Goal: Find specific fact: Find specific fact

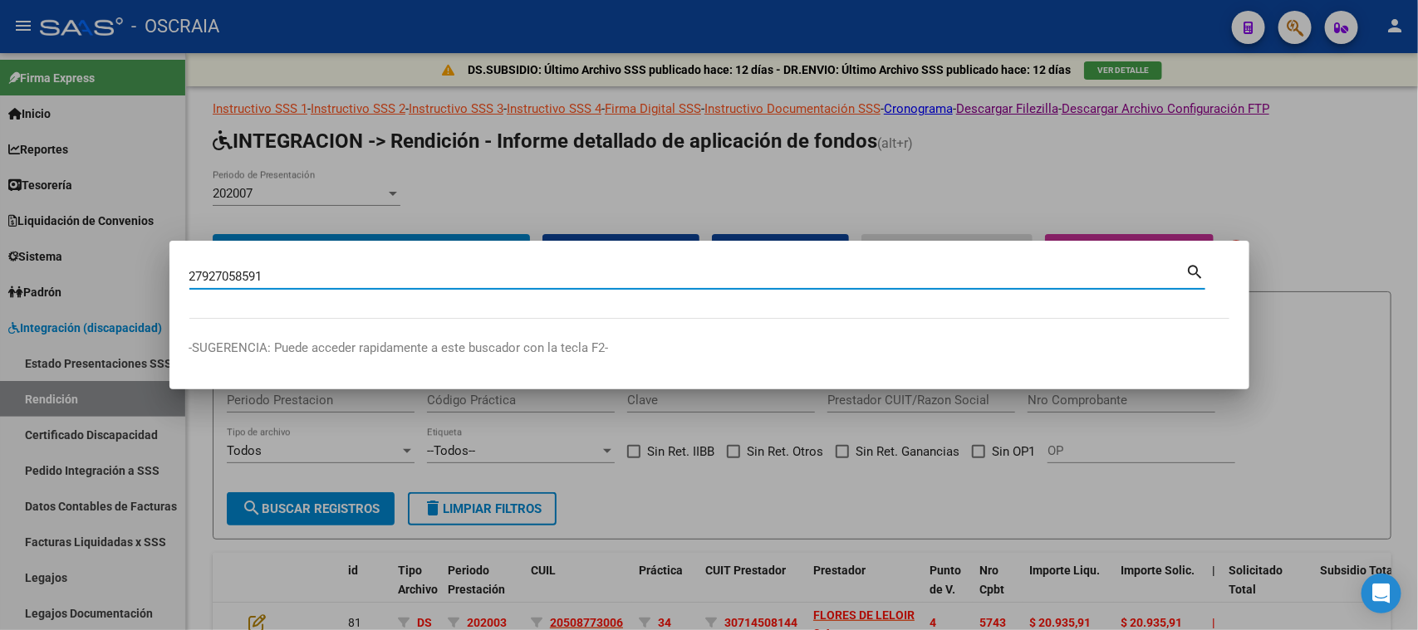
type input "27927058591"
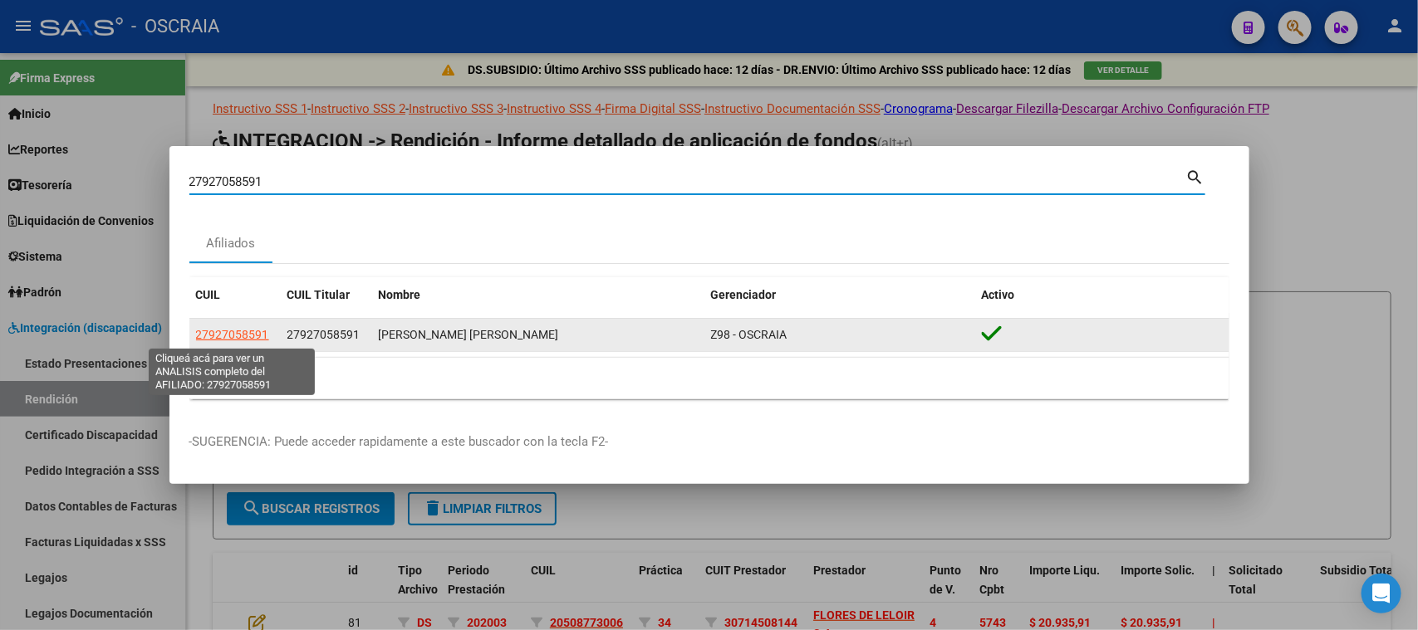
click at [255, 332] on span "27927058591" at bounding box center [232, 334] width 73 height 13
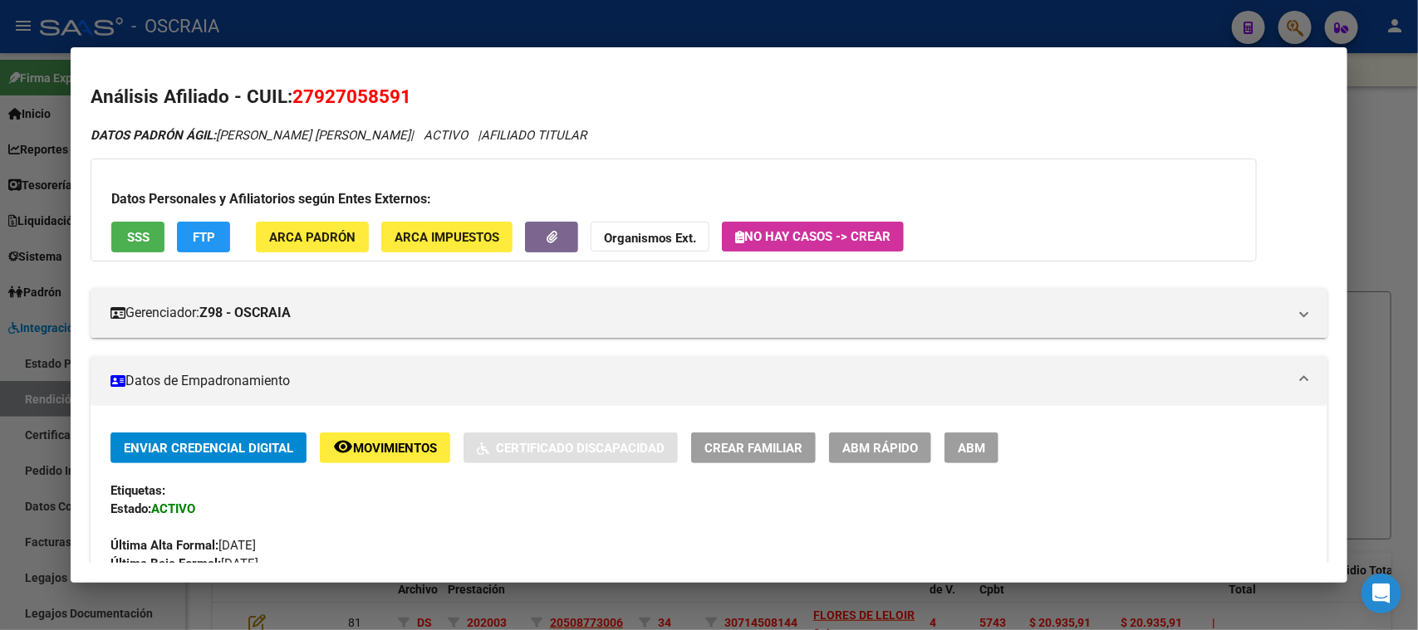
click at [360, 86] on span "27927058591" at bounding box center [351, 97] width 119 height 22
copy span "27927058591"
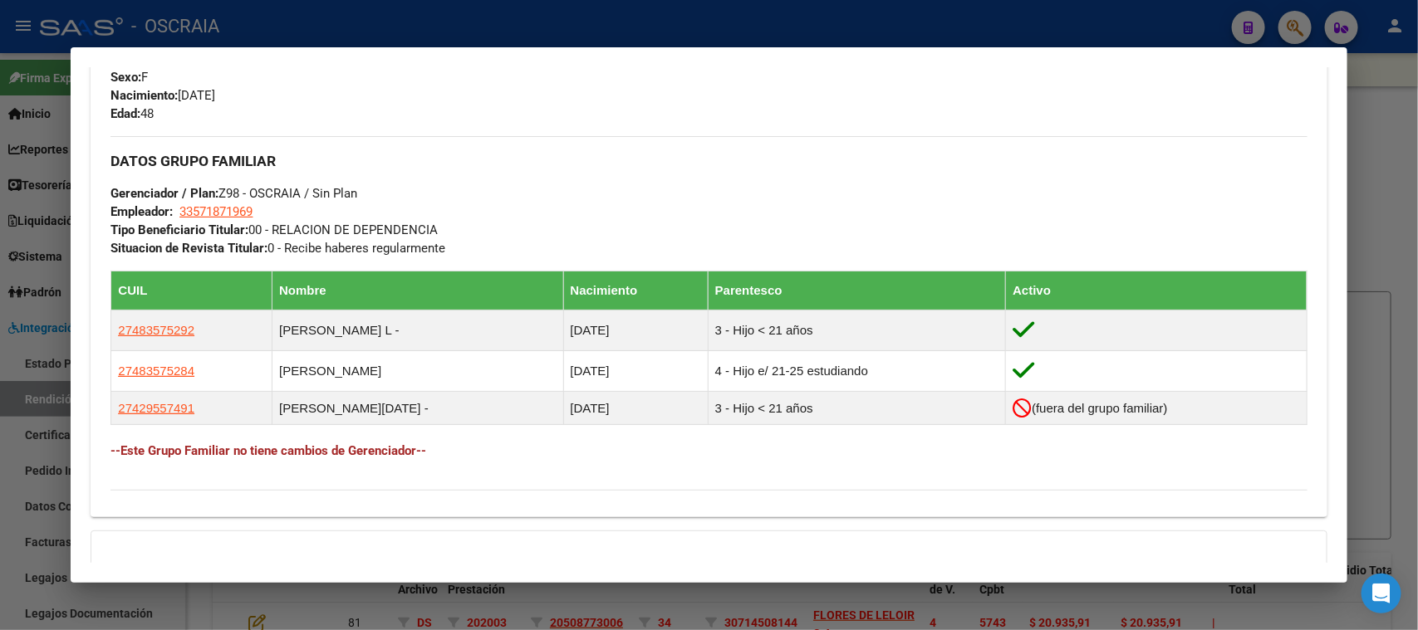
scroll to position [830, 0]
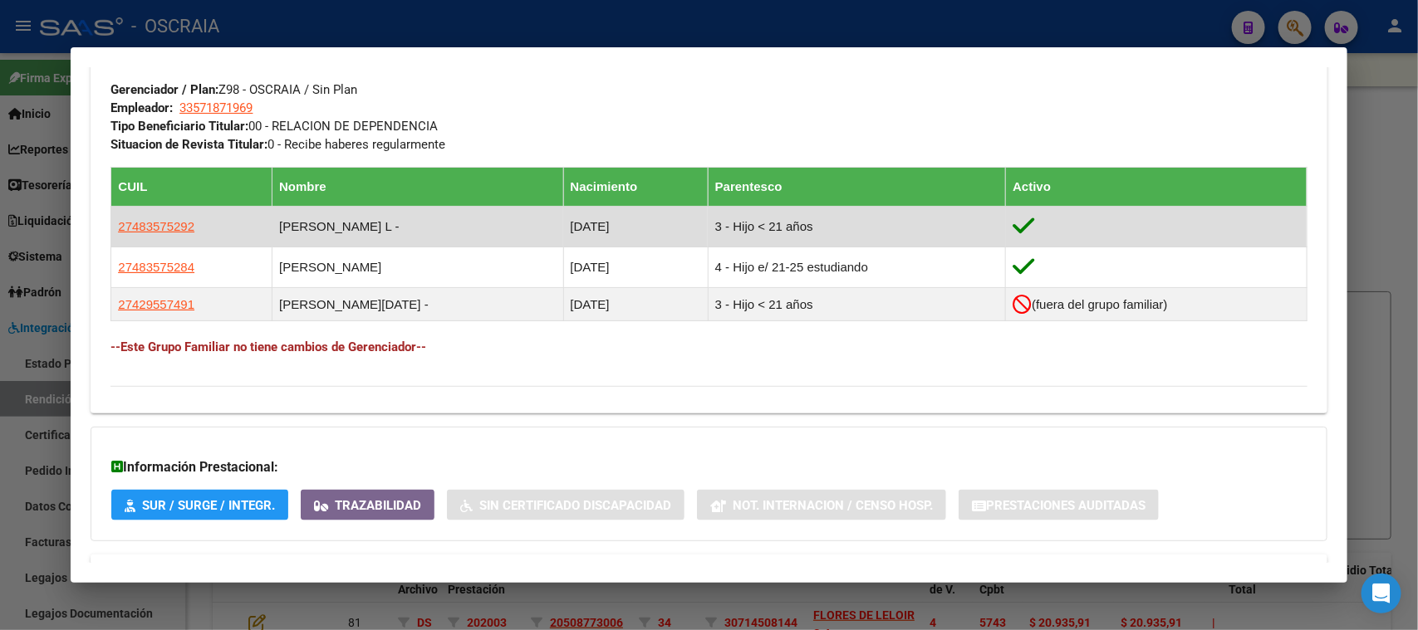
click at [150, 210] on td "27483575292" at bounding box center [191, 227] width 161 height 41
click at [153, 218] on app-link-go-to "27483575292" at bounding box center [156, 227] width 76 height 18
click at [155, 219] on span "27483575292" at bounding box center [156, 226] width 76 height 14
type textarea "27483575292"
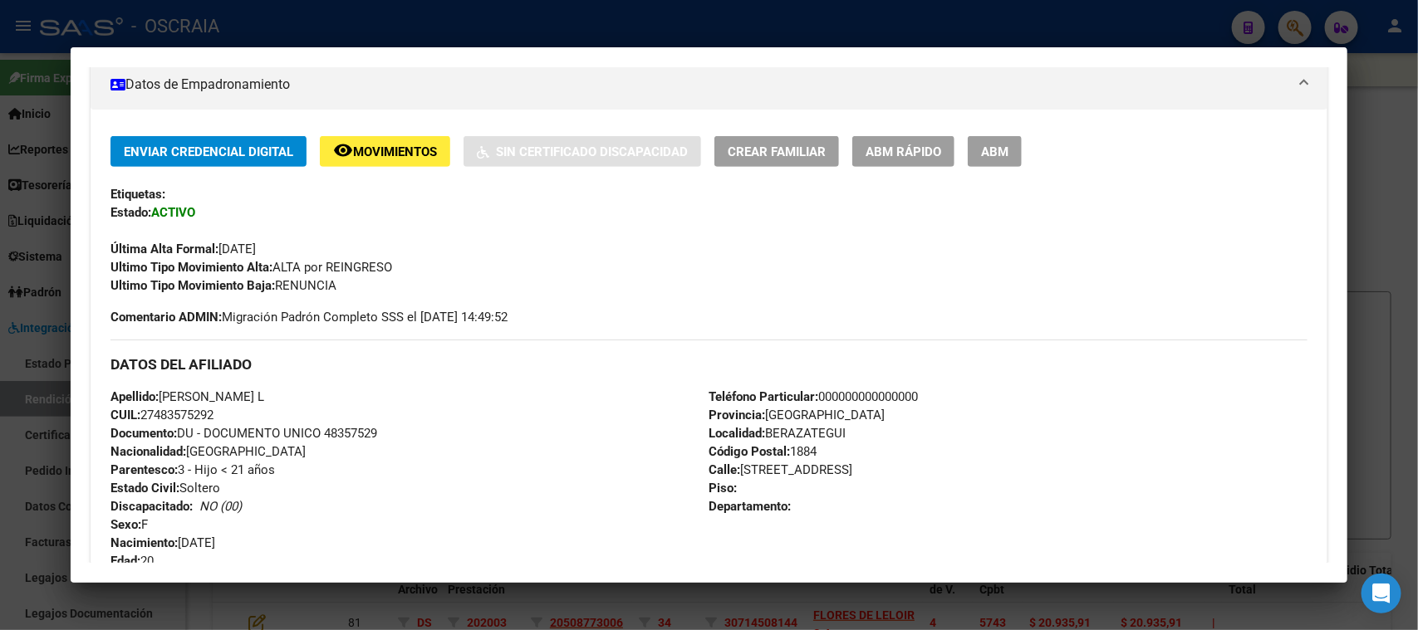
scroll to position [311, 0]
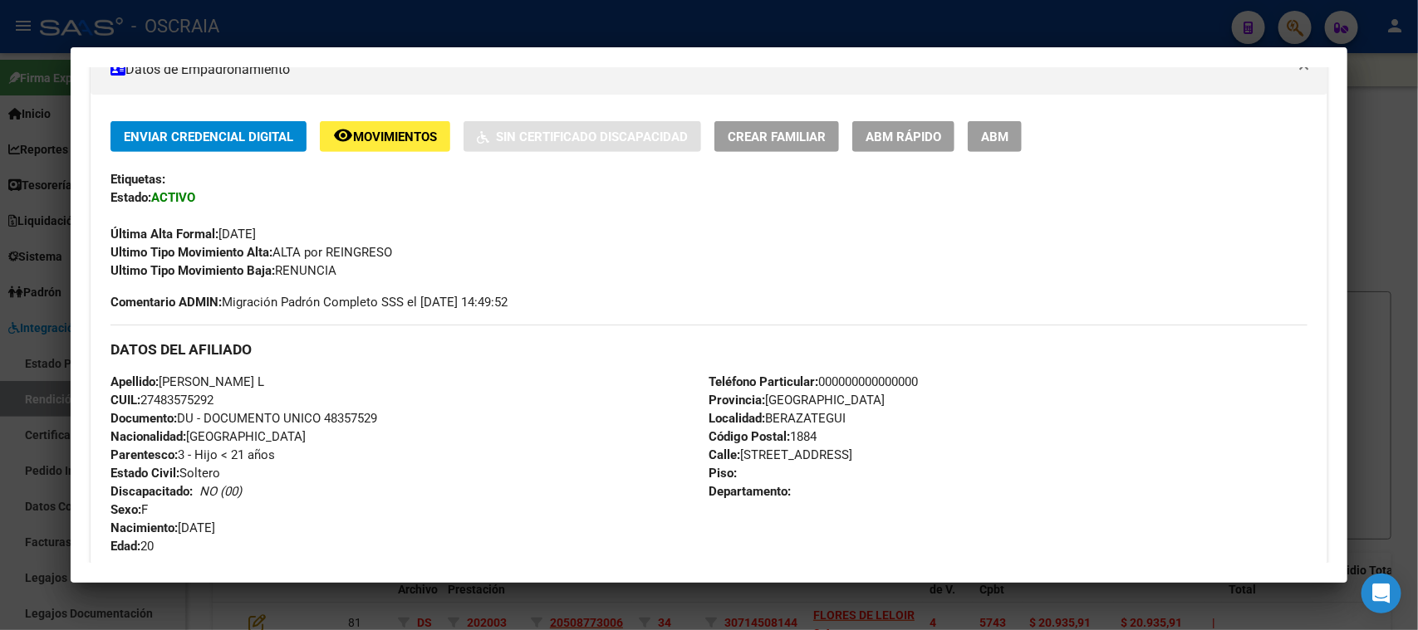
click at [197, 394] on span "CUIL: 27483575292" at bounding box center [161, 400] width 103 height 15
copy span "27483575292"
click at [614, 27] on div at bounding box center [709, 315] width 1418 height 630
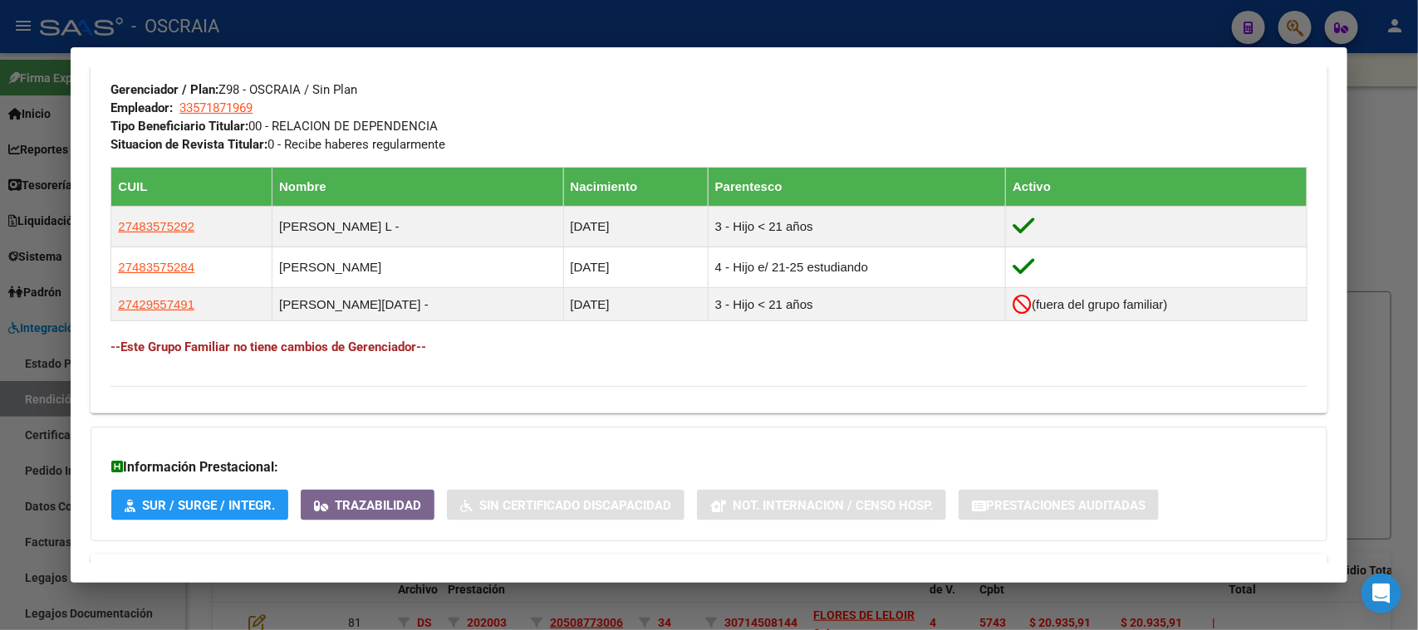
click at [395, 17] on div at bounding box center [709, 315] width 1418 height 630
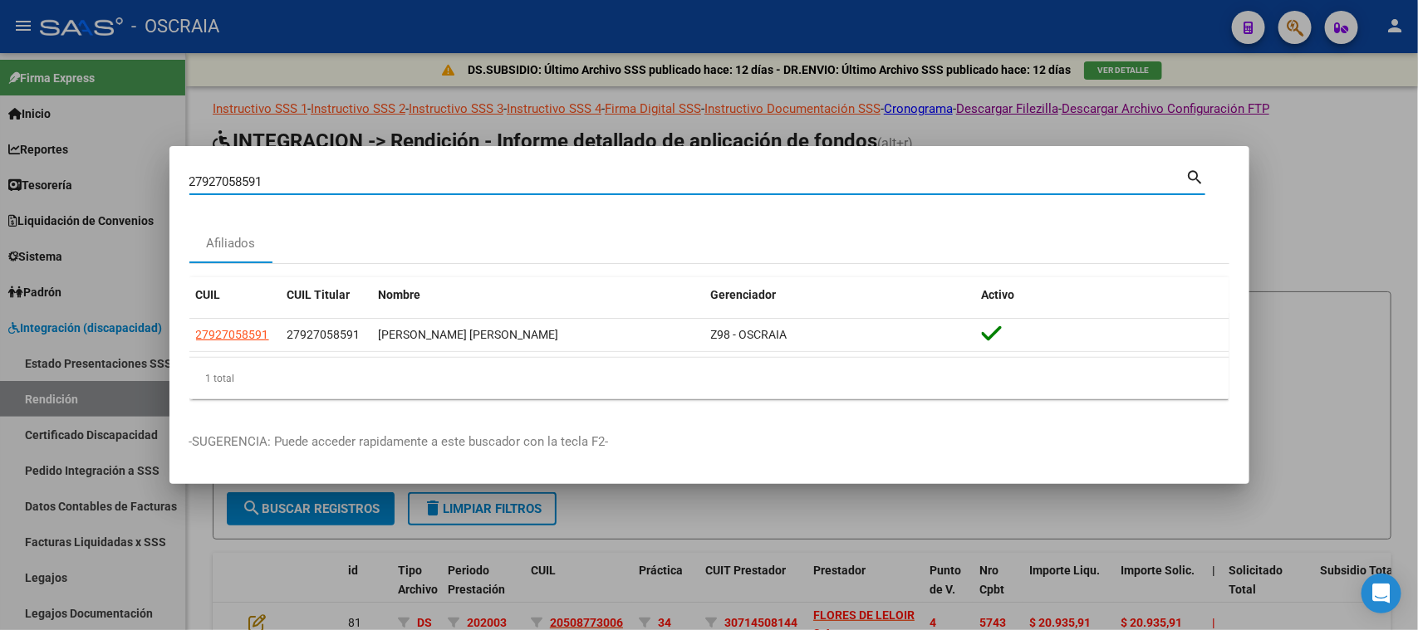
drag, startPoint x: 366, startPoint y: 189, endPoint x: 292, endPoint y: 185, distance: 74.0
click at [292, 185] on div "27927058591 Buscar (apellido, dni, cuil, [PERSON_NAME], cuit, obra social)" at bounding box center [687, 181] width 997 height 25
drag, startPoint x: 260, startPoint y: 184, endPoint x: 0, endPoint y: 132, distance: 265.2
click at [0, 135] on div "27927058591 Buscar (apellido, dni, cuil, nro traspaso, cuit, obra social) searc…" at bounding box center [709, 315] width 1418 height 630
paste input "8837892"
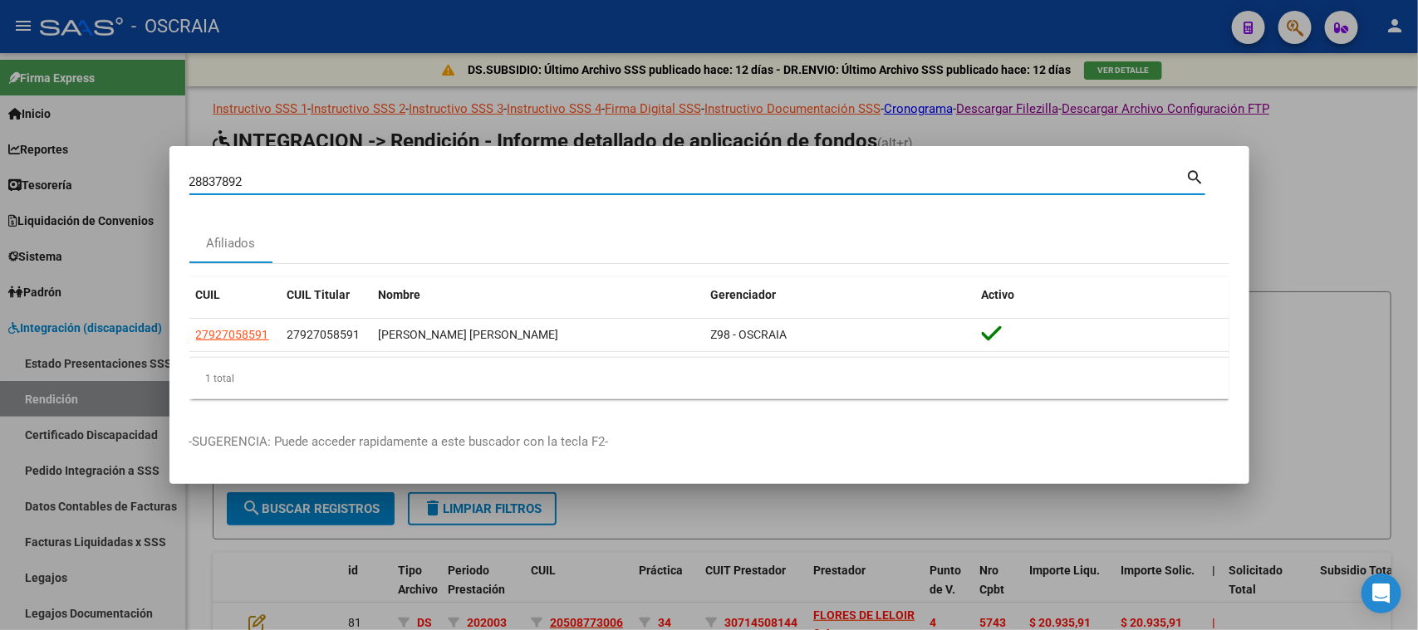
type input "28837892"
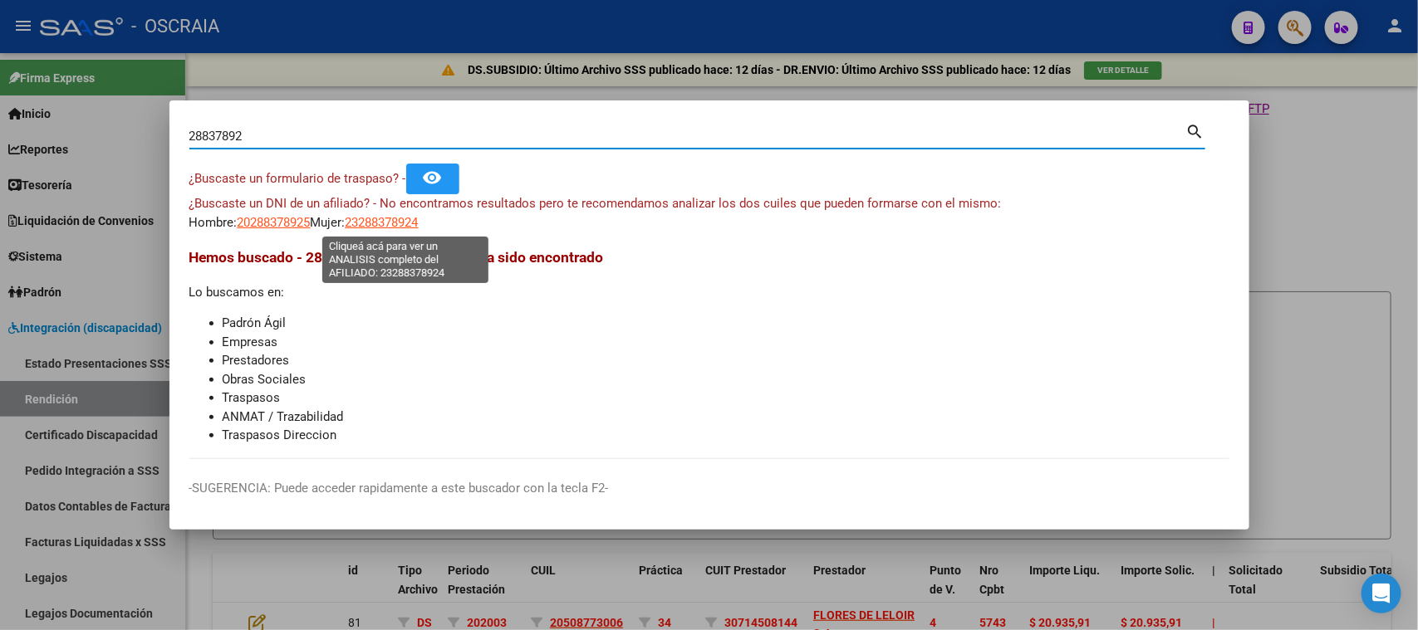
click at [419, 222] on span "23288378924" at bounding box center [382, 222] width 73 height 15
type textarea "23288378924"
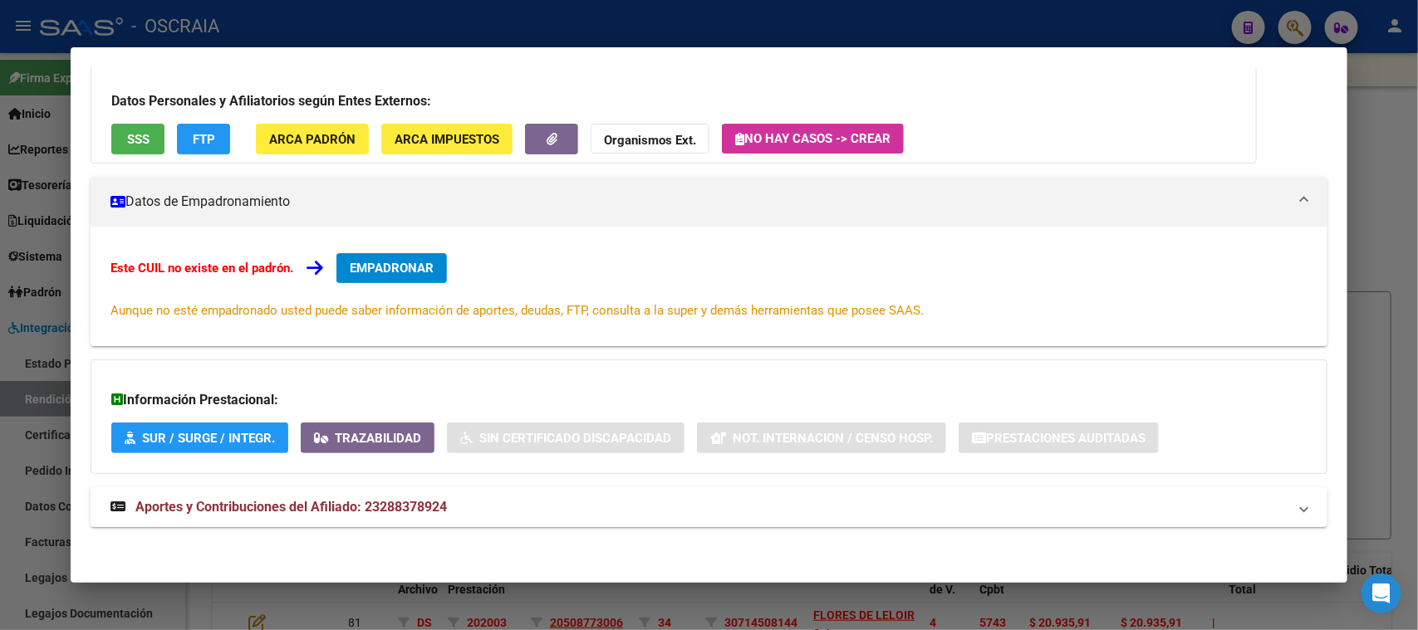
click at [357, 524] on mat-expansion-panel-header "Aportes y Contribuciones del Afiliado: 23288378924" at bounding box center [709, 508] width 1236 height 40
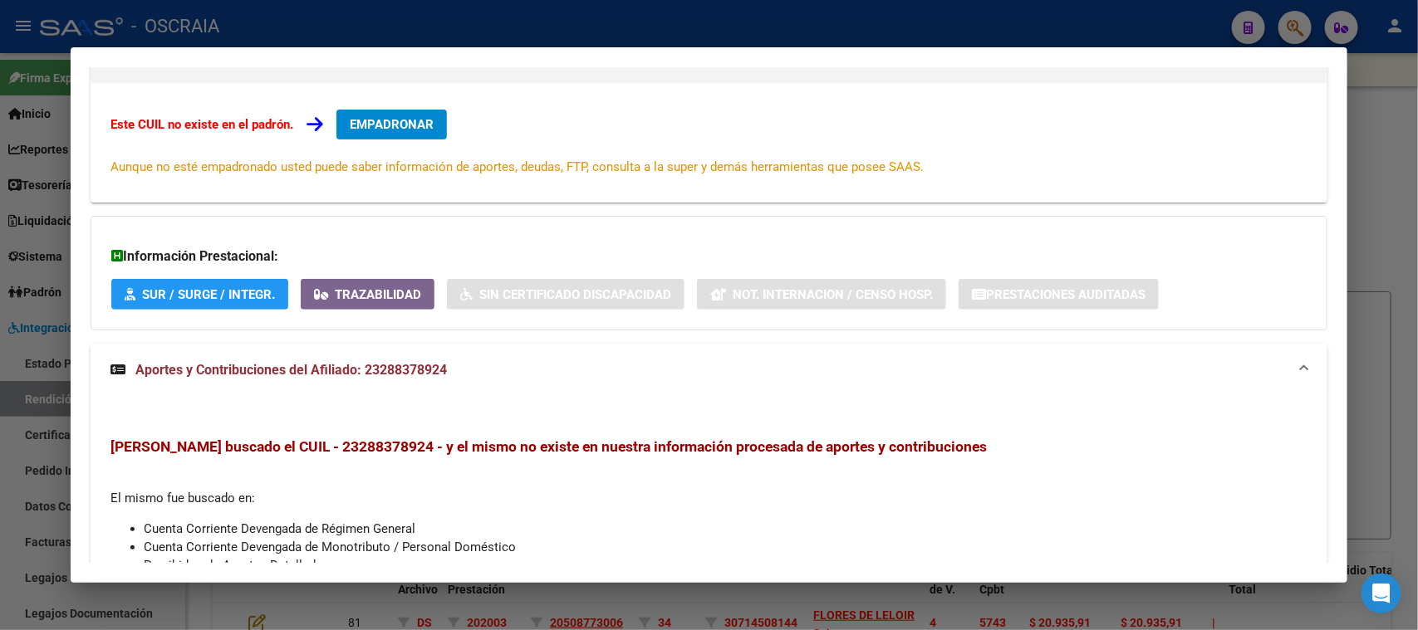
scroll to position [0, 0]
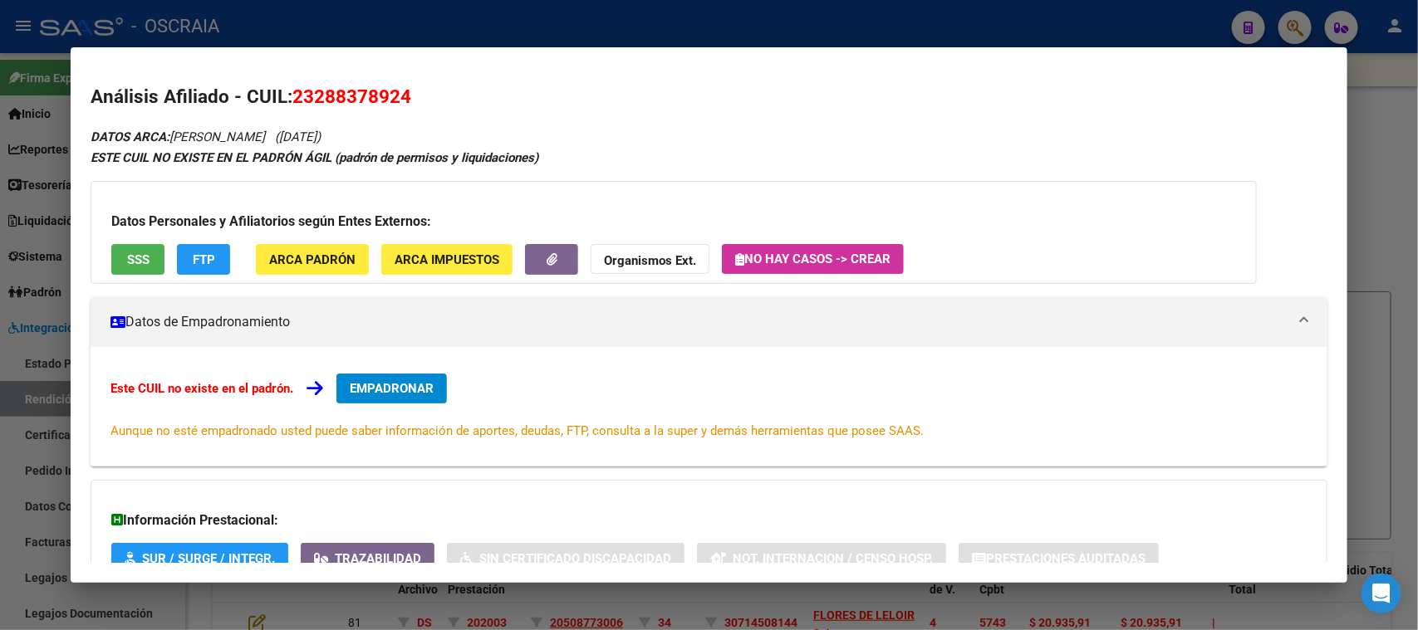
click at [144, 238] on div "Datos Personales y Afiliatorios según Entes Externos: SSS FTP ARCA Padrón ARCA …" at bounding box center [674, 232] width 1166 height 103
click at [150, 253] on button "SSS" at bounding box center [137, 259] width 53 height 31
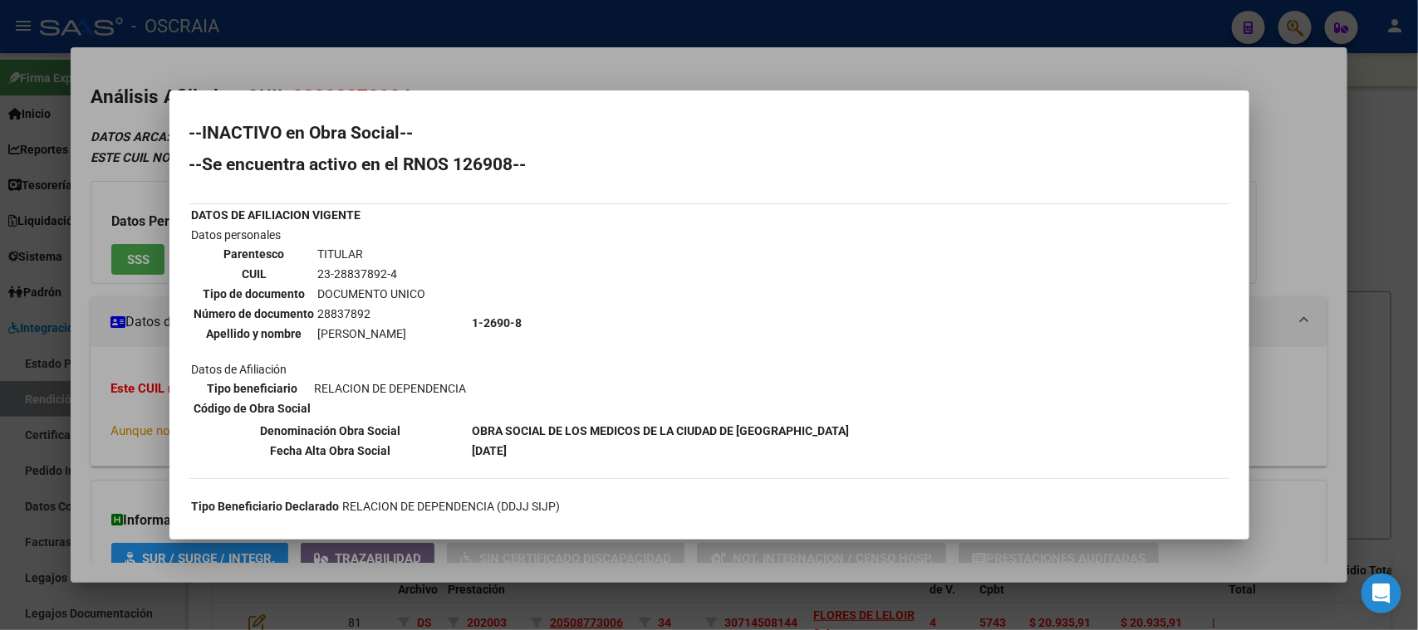
click at [476, 89] on div at bounding box center [709, 315] width 1418 height 630
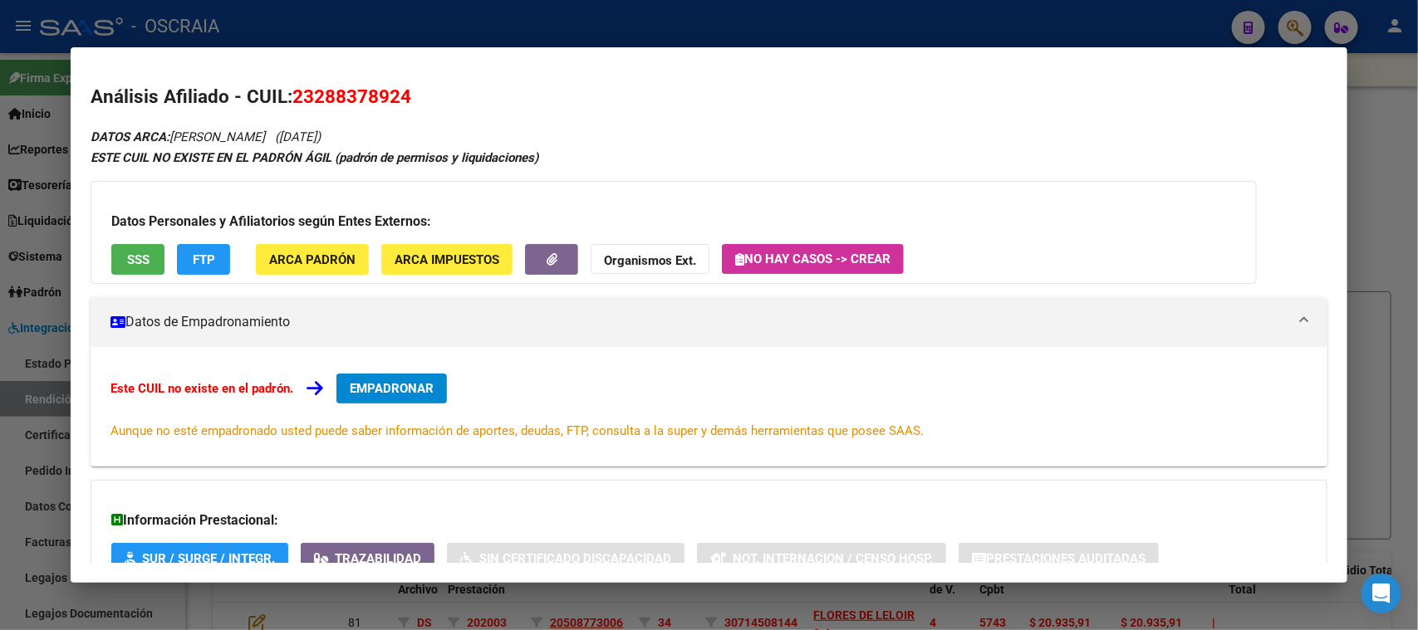
click at [363, 87] on span "23288378924" at bounding box center [351, 97] width 119 height 22
click at [365, 87] on span "23288378924" at bounding box center [351, 97] width 119 height 22
click at [404, 86] on span "23288378924" at bounding box center [351, 97] width 119 height 22
copy span "23288378924"
